Goal: Navigation & Orientation: Find specific page/section

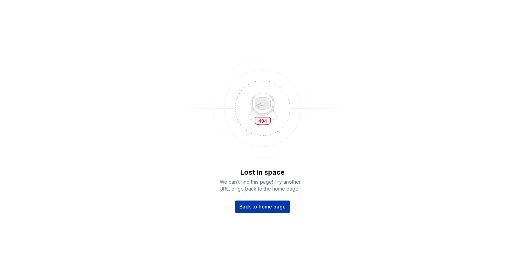
click at [250, 205] on span "Back to home page" at bounding box center [262, 206] width 46 height 7
